Goal: Information Seeking & Learning: Learn about a topic

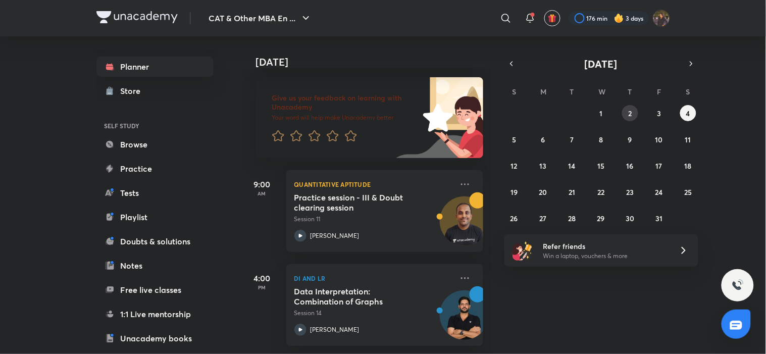
click at [623, 112] on button "2" at bounding box center [630, 113] width 16 height 16
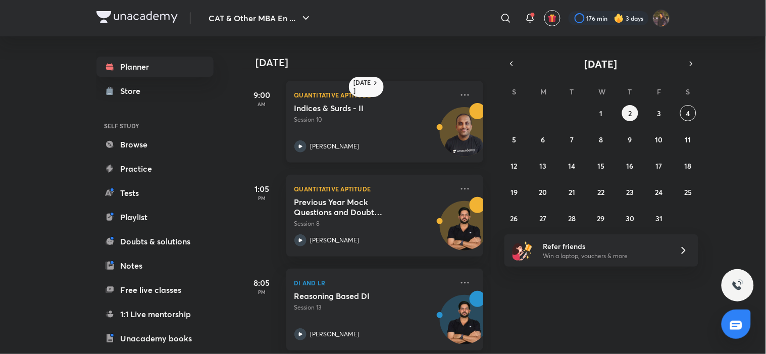
click at [373, 123] on p "Session 10" at bounding box center [373, 119] width 158 height 9
